Goal: Task Accomplishment & Management: Use online tool/utility

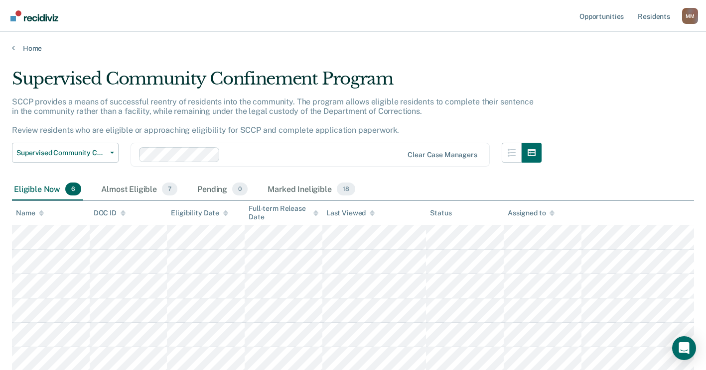
scroll to position [1, 0]
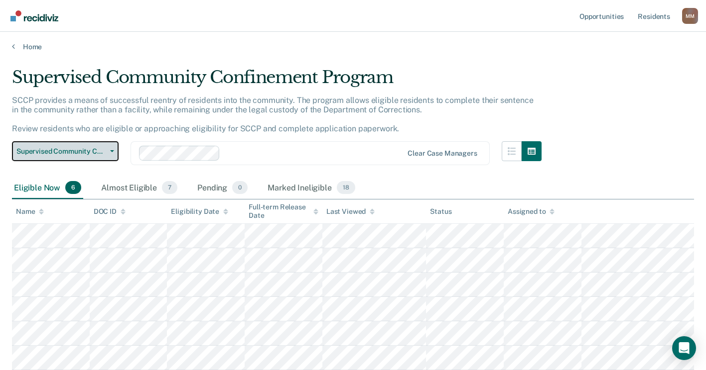
click at [113, 150] on icon "button" at bounding box center [112, 151] width 4 height 2
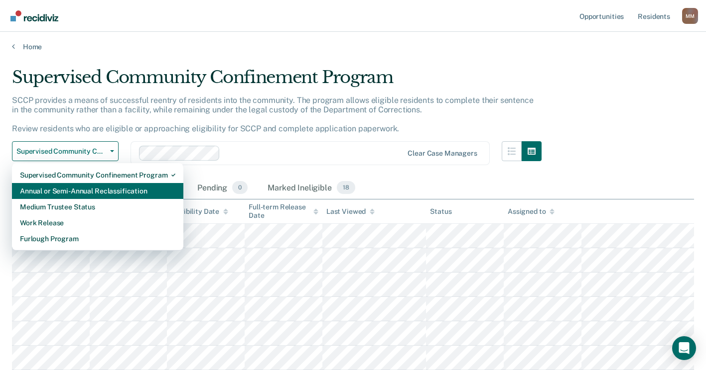
click at [95, 189] on div "Annual or Semi-Annual Reclassification" at bounding box center [97, 191] width 155 height 16
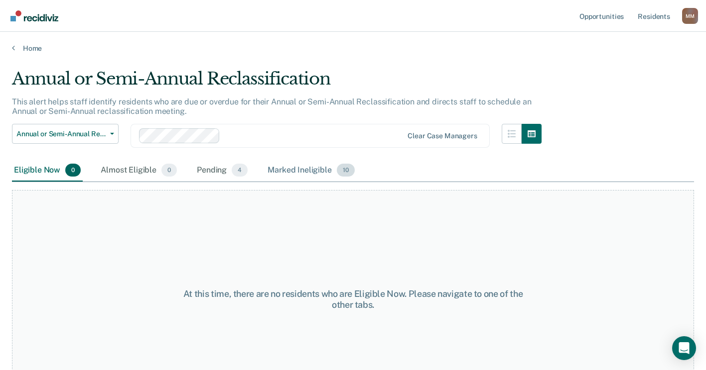
click at [318, 171] on div "Marked Ineligible 10" at bounding box center [310, 171] width 91 height 22
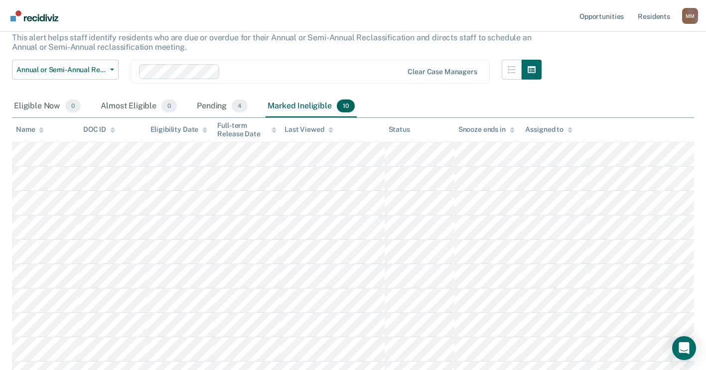
scroll to position [80, 0]
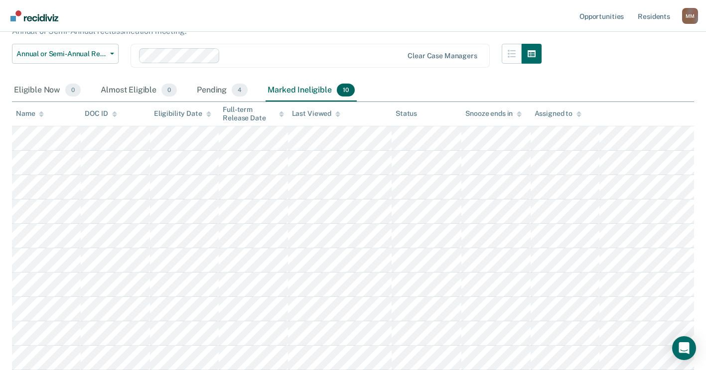
click at [206, 94] on div "Pending 4" at bounding box center [222, 91] width 55 height 22
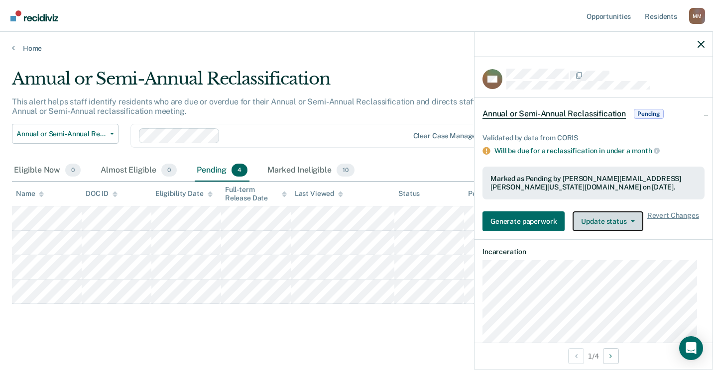
click at [603, 221] on button "Update status" at bounding box center [608, 222] width 70 height 20
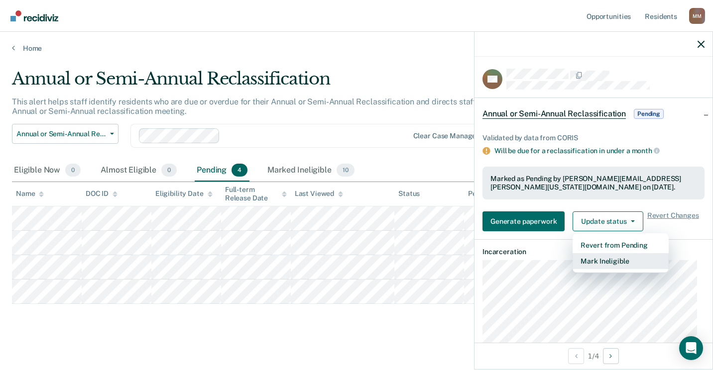
click at [627, 266] on button "Mark Ineligible" at bounding box center [621, 261] width 96 height 16
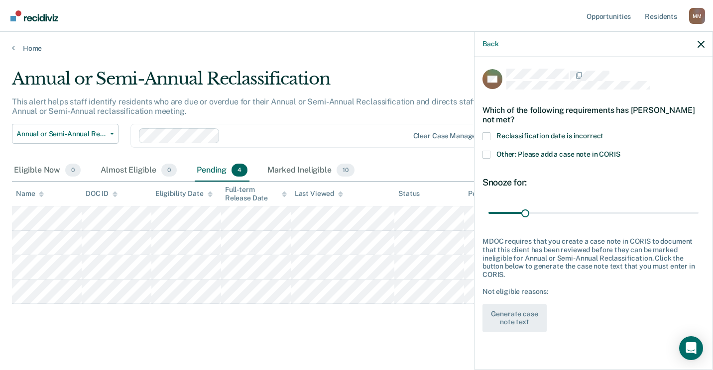
click at [487, 155] on span at bounding box center [487, 155] width 8 height 8
click at [620, 151] on input "Other: Please add a case note in CORIS" at bounding box center [620, 151] width 0 height 0
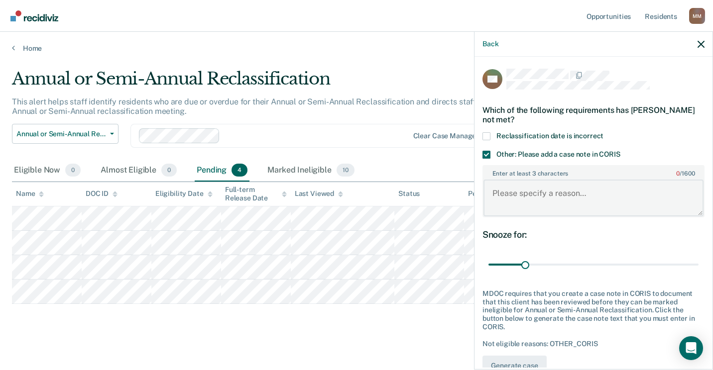
click at [512, 201] on textarea "Enter at least 3 characters 0 / 1600" at bounding box center [593, 198] width 220 height 37
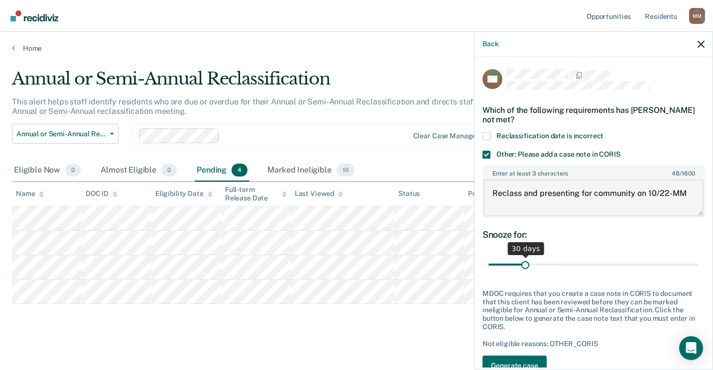
type textarea "Reclass and presenting for community on 10/22-MM"
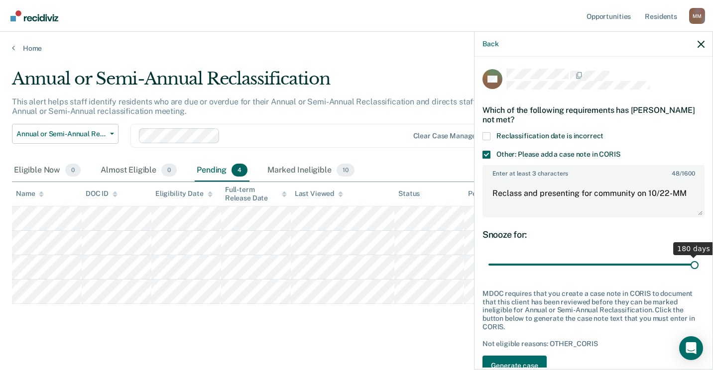
drag, startPoint x: 525, startPoint y: 265, endPoint x: 715, endPoint y: 265, distance: 189.2
type input "180"
click at [699, 265] on input "range" at bounding box center [593, 264] width 210 height 17
click at [542, 362] on button "Generate case note text" at bounding box center [515, 370] width 64 height 29
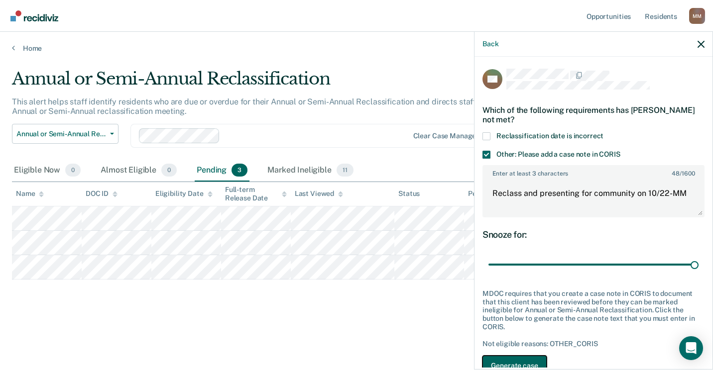
scroll to position [16, 0]
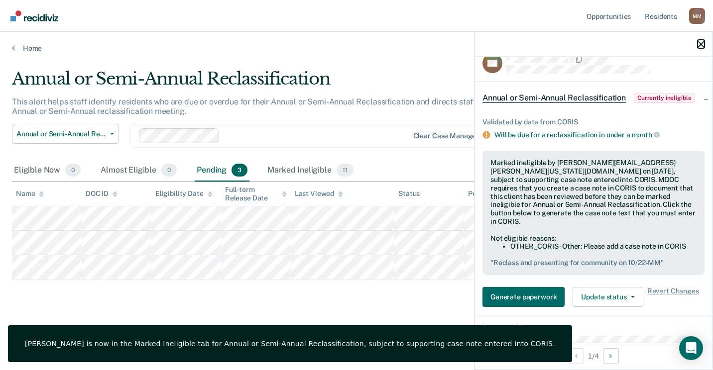
click at [702, 45] on icon "button" at bounding box center [701, 44] width 7 height 7
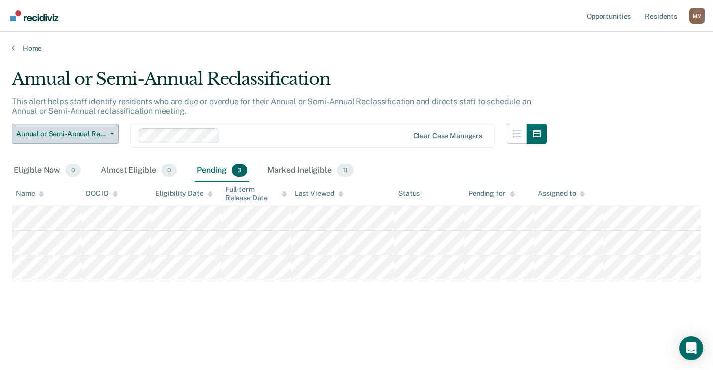
click at [120, 135] on div "Annual or Semi-Annual Reclassification Supervised Community Confinement Program…" at bounding box center [279, 142] width 535 height 36
click at [115, 135] on button "Annual or Semi-Annual Reclassification" at bounding box center [65, 134] width 107 height 20
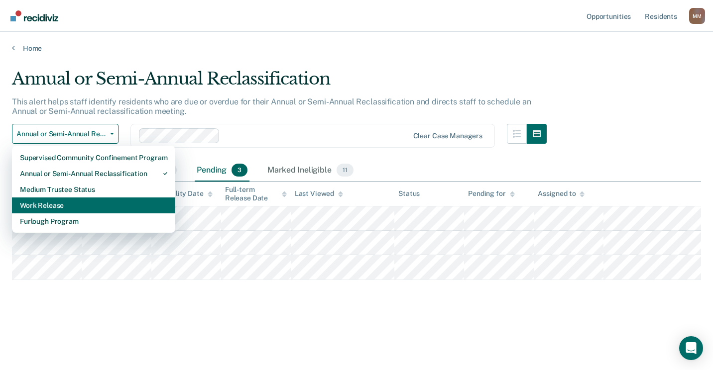
click at [81, 209] on div "Work Release" at bounding box center [93, 206] width 147 height 16
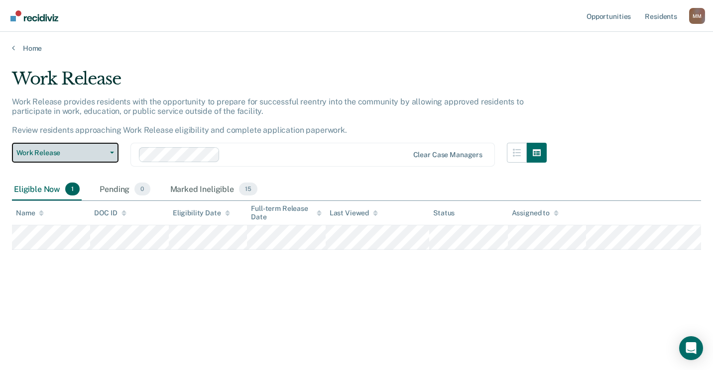
click at [112, 148] on button "Work Release" at bounding box center [65, 153] width 107 height 20
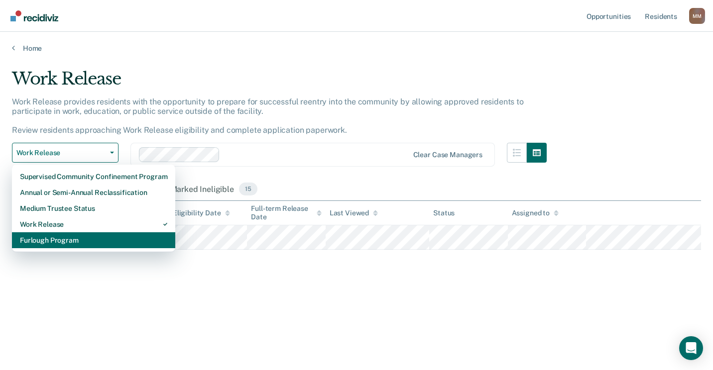
click at [62, 237] on div "Furlough Program" at bounding box center [93, 241] width 147 height 16
